Goal: Task Accomplishment & Management: Manage account settings

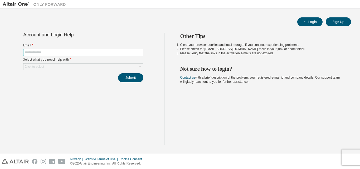
click at [67, 52] on input "text" at bounding box center [84, 52] width 118 height 4
type input "**********"
click at [72, 67] on div "Click to select" at bounding box center [83, 67] width 120 height 6
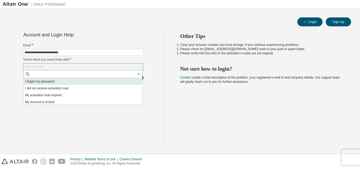
click at [53, 83] on li "I forgot my password" at bounding box center [83, 81] width 119 height 7
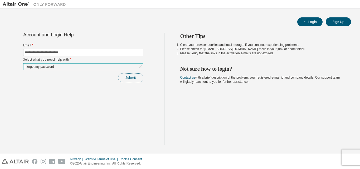
click at [123, 80] on button "Submit" at bounding box center [130, 77] width 25 height 9
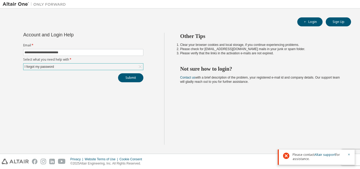
click at [297, 156] on span "Please contact Altair support for assistance." at bounding box center [319, 157] width 52 height 8
click at [180, 101] on div "Other Tips Clear your browser cookies and local storage, if you continue experi…" at bounding box center [261, 89] width 194 height 112
drag, startPoint x: 274, startPoint y: 78, endPoint x: 354, endPoint y: 84, distance: 79.9
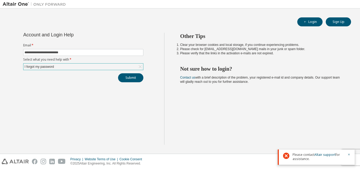
click at [354, 84] on div "Other Tips Clear your browser cookies and local storage, if you continue experi…" at bounding box center [261, 89] width 194 height 112
click at [244, 95] on div "Other Tips Clear your browser cookies and local storage, if you continue experi…" at bounding box center [261, 89] width 194 height 112
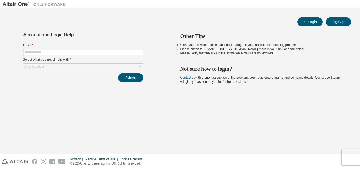
click at [54, 54] on input "text" at bounding box center [84, 52] width 118 height 4
type input "**********"
click at [54, 69] on div "Click to select" at bounding box center [83, 67] width 120 height 6
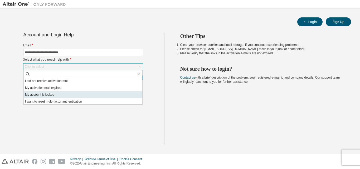
scroll to position [15, 0]
click at [72, 94] on li "I want to reset multi-factor authentication" at bounding box center [83, 94] width 119 height 7
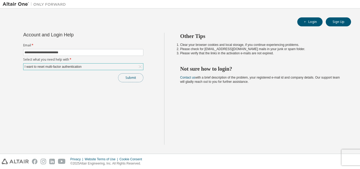
click at [128, 79] on button "Submit" at bounding box center [130, 77] width 25 height 9
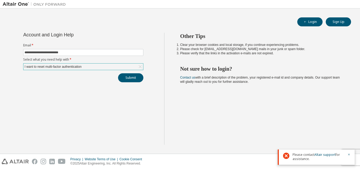
click at [49, 65] on div "I want to reset multi-factor authentication" at bounding box center [53, 67] width 59 height 6
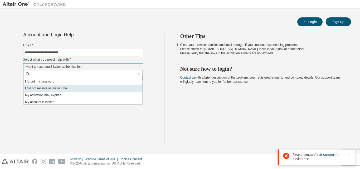
click at [49, 89] on li "I did not receive activation mail" at bounding box center [83, 88] width 119 height 7
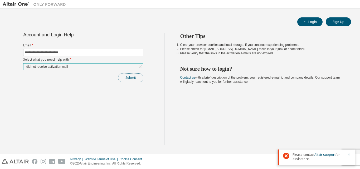
click at [132, 80] on button "Submit" at bounding box center [130, 77] width 25 height 9
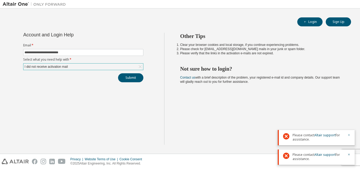
click at [348, 135] on icon "button" at bounding box center [349, 134] width 3 height 3
click at [349, 155] on icon "button" at bounding box center [349, 154] width 3 height 3
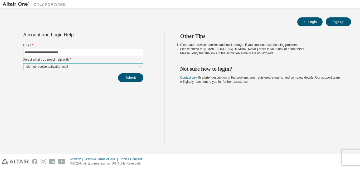
click at [70, 66] on div "I did not receive activation mail" at bounding box center [83, 67] width 120 height 6
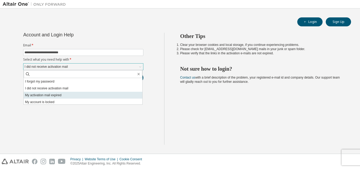
click at [50, 98] on li "My activation mail expired" at bounding box center [83, 95] width 119 height 7
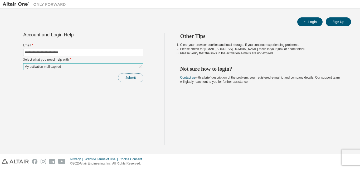
click at [131, 78] on button "Submit" at bounding box center [130, 77] width 25 height 9
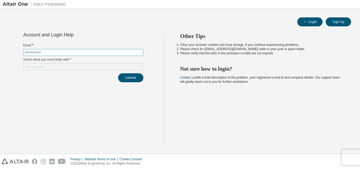
click at [42, 53] on input "text" at bounding box center [84, 52] width 118 height 4
type input "**********"
click at [70, 69] on div "Click to select" at bounding box center [83, 67] width 120 height 6
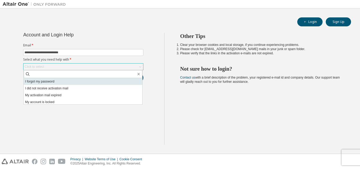
click at [34, 83] on li "I forgot my password" at bounding box center [83, 81] width 119 height 7
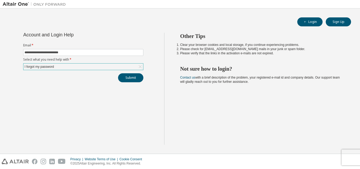
click at [118, 79] on div "Submit" at bounding box center [83, 77] width 120 height 9
click at [126, 79] on button "Submit" at bounding box center [130, 77] width 25 height 9
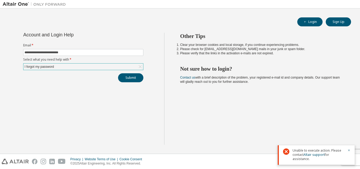
click at [103, 67] on div "I forgot my password" at bounding box center [83, 67] width 120 height 6
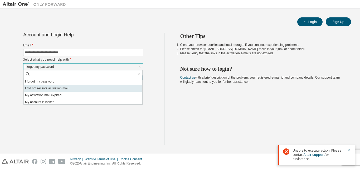
click at [46, 88] on li "I did not receive activation mail" at bounding box center [83, 88] width 119 height 7
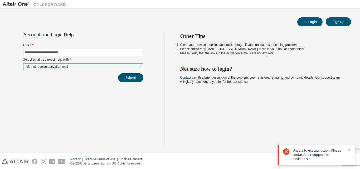
click at [86, 66] on div "I did not receive activation mail" at bounding box center [83, 67] width 120 height 6
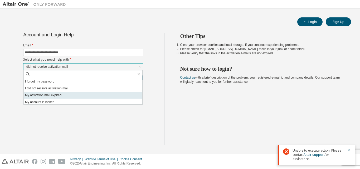
scroll to position [15, 0]
click at [64, 92] on li "I want to reset multi-factor authentication" at bounding box center [83, 94] width 119 height 7
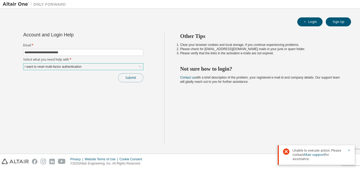
click at [126, 81] on button "Submit" at bounding box center [130, 77] width 25 height 9
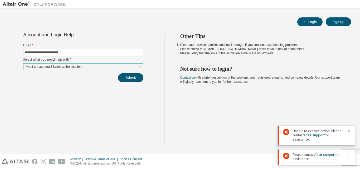
click at [196, 106] on div "Other Tips Clear your browser cookies and local storage, if you continue experi…" at bounding box center [261, 89] width 194 height 112
